Goal: Task Accomplishment & Management: Manage account settings

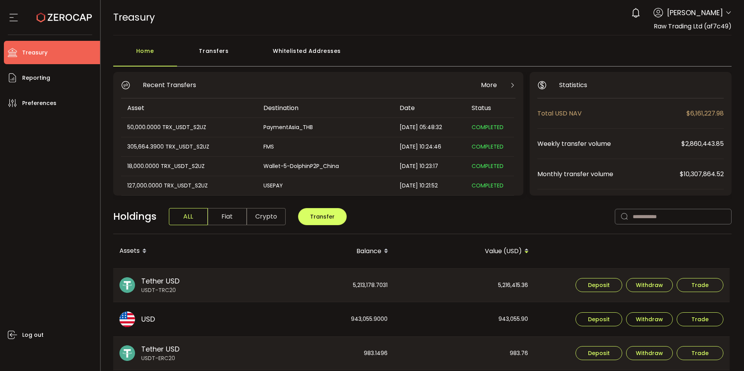
click at [205, 51] on div "Transfers" at bounding box center [214, 54] width 74 height 23
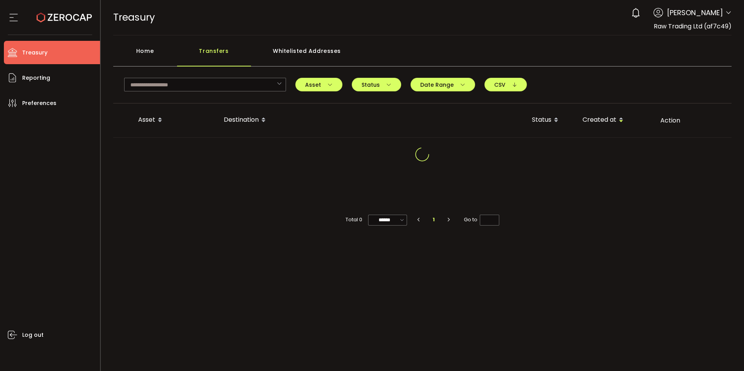
click at [135, 47] on div "Home" at bounding box center [145, 54] width 64 height 23
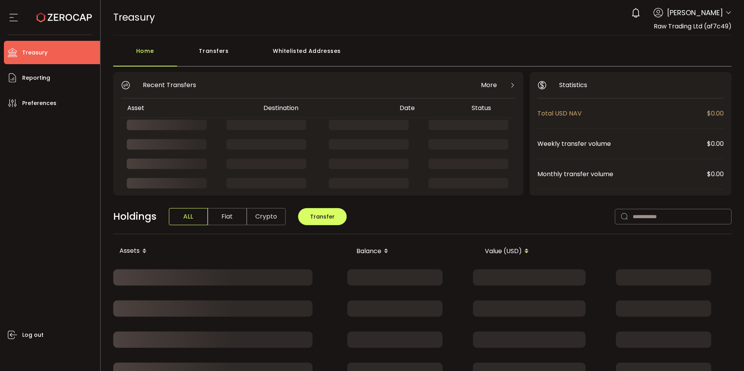
click at [216, 54] on div "Transfers" at bounding box center [214, 54] width 74 height 23
